Goal: Task Accomplishment & Management: Manage account settings

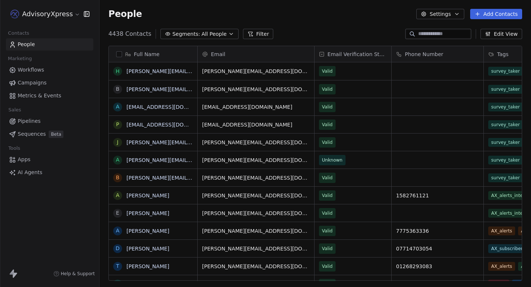
scroll to position [252, 431]
click at [373, 23] on div "People Settings Add Contacts" at bounding box center [314, 14] width 431 height 28
click at [358, 27] on div "People Settings Add Contacts" at bounding box center [314, 14] width 431 height 28
click at [42, 11] on html "AdvisoryXpress Contacts People Marketing Workflows Campaigns Metrics & Events S…" at bounding box center [265, 143] width 531 height 287
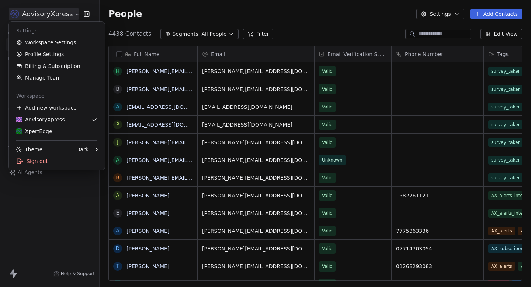
click at [152, 25] on html "AdvisoryXpress Contacts People Marketing Workflows Campaigns Metrics & Events S…" at bounding box center [265, 143] width 531 height 287
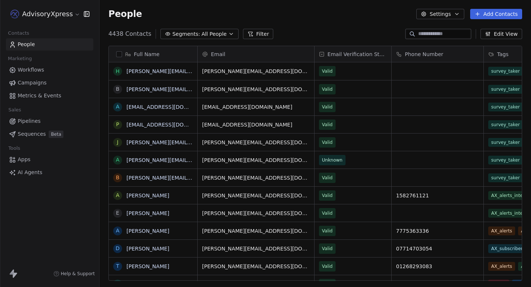
click at [39, 69] on span "Workflows" at bounding box center [31, 70] width 27 height 8
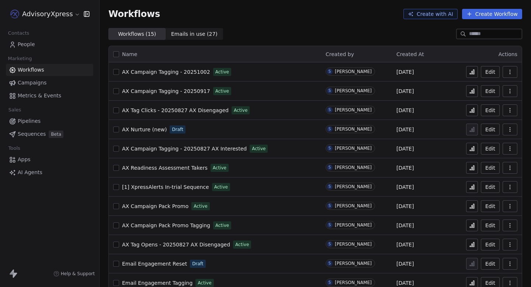
click at [133, 129] on span "AX Nurture (new)" at bounding box center [144, 129] width 45 height 6
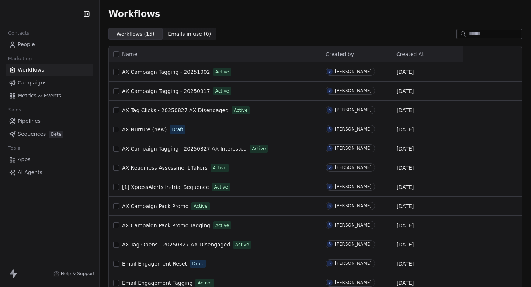
click at [35, 43] on link "People" at bounding box center [49, 44] width 87 height 12
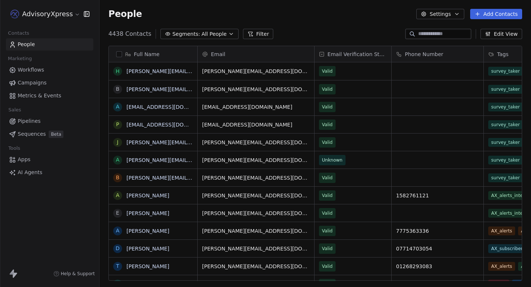
scroll to position [252, 431]
click at [43, 15] on html "AdvisoryXpress Contacts People Marketing Workflows Campaigns Metrics & Events S…" at bounding box center [265, 143] width 531 height 287
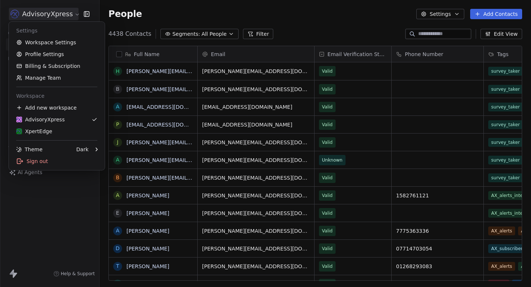
click at [59, 35] on div "Settings" at bounding box center [57, 31] width 90 height 12
click at [57, 43] on link "Workspace Settings" at bounding box center [57, 42] width 90 height 12
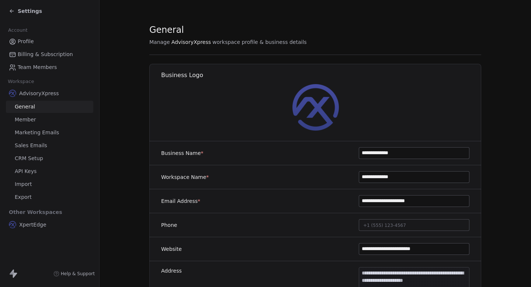
click at [42, 133] on span "Marketing Emails" at bounding box center [37, 133] width 44 height 8
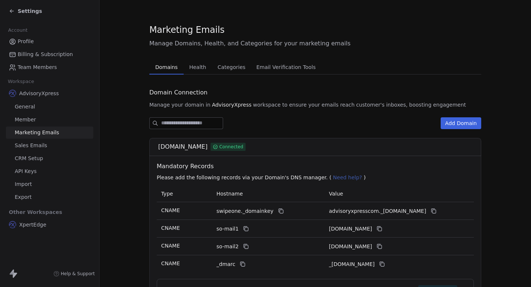
click at [181, 150] on span "advisoryxpress.com" at bounding box center [182, 146] width 49 height 9
copy div "advisoryxpress.com"
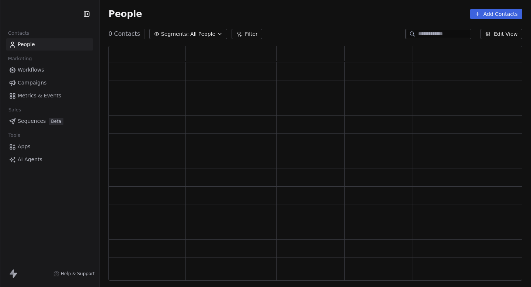
scroll to position [235, 413]
